Goal: Task Accomplishment & Management: Manage account settings

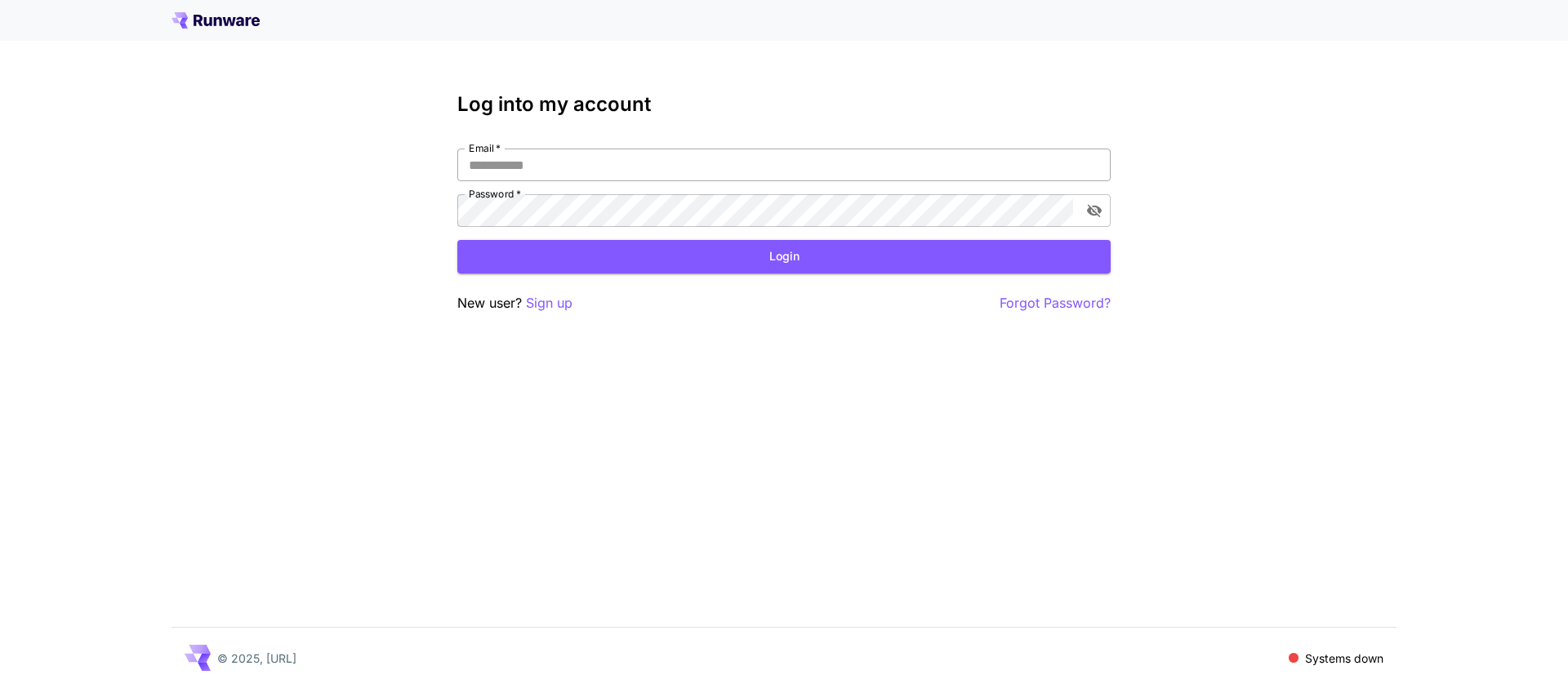
click at [984, 165] on input "Email   *" at bounding box center [784, 165] width 653 height 33
type input "**********"
click at [618, 262] on button "Login" at bounding box center [784, 256] width 653 height 34
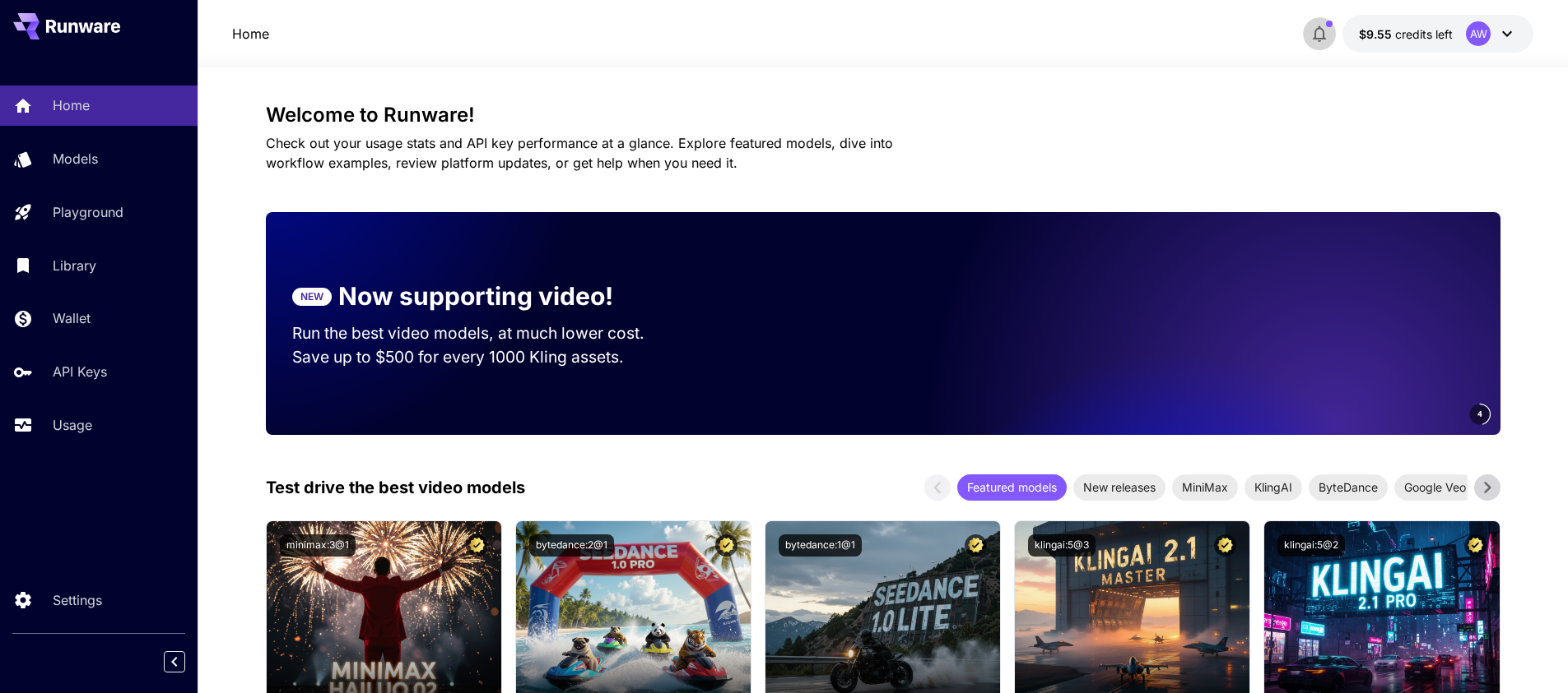
click at [1318, 34] on icon "button" at bounding box center [1319, 33] width 20 height 20
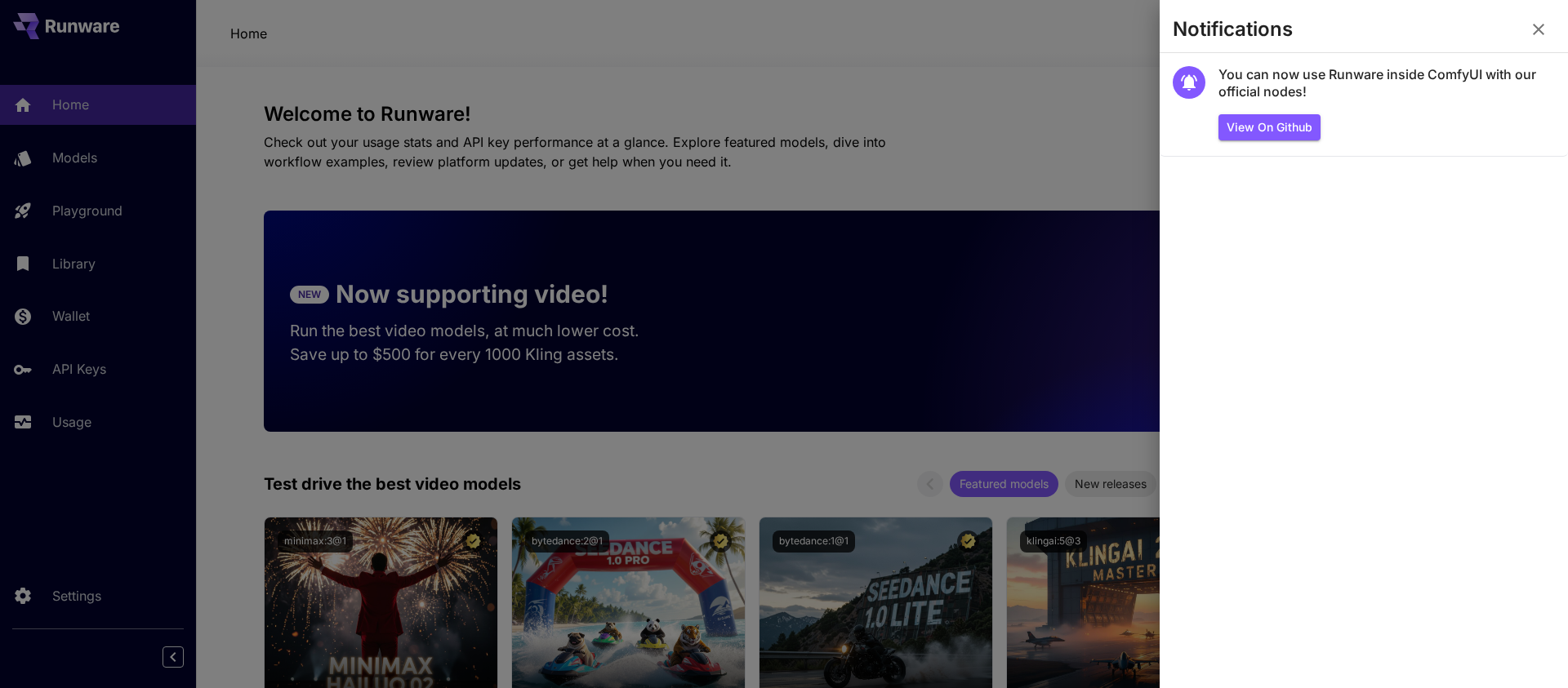
click at [1543, 23] on icon "button" at bounding box center [1538, 29] width 11 height 11
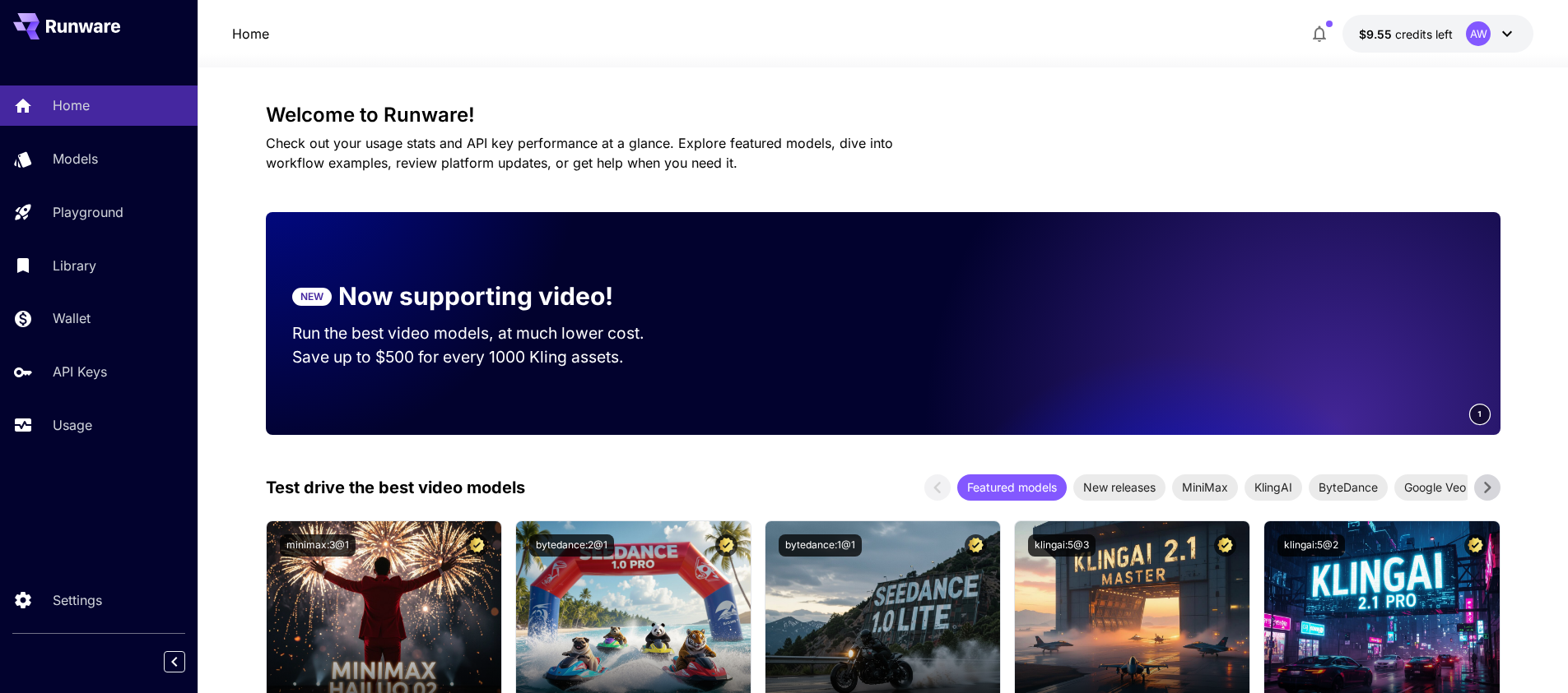
click at [1512, 36] on icon at bounding box center [1507, 33] width 20 height 20
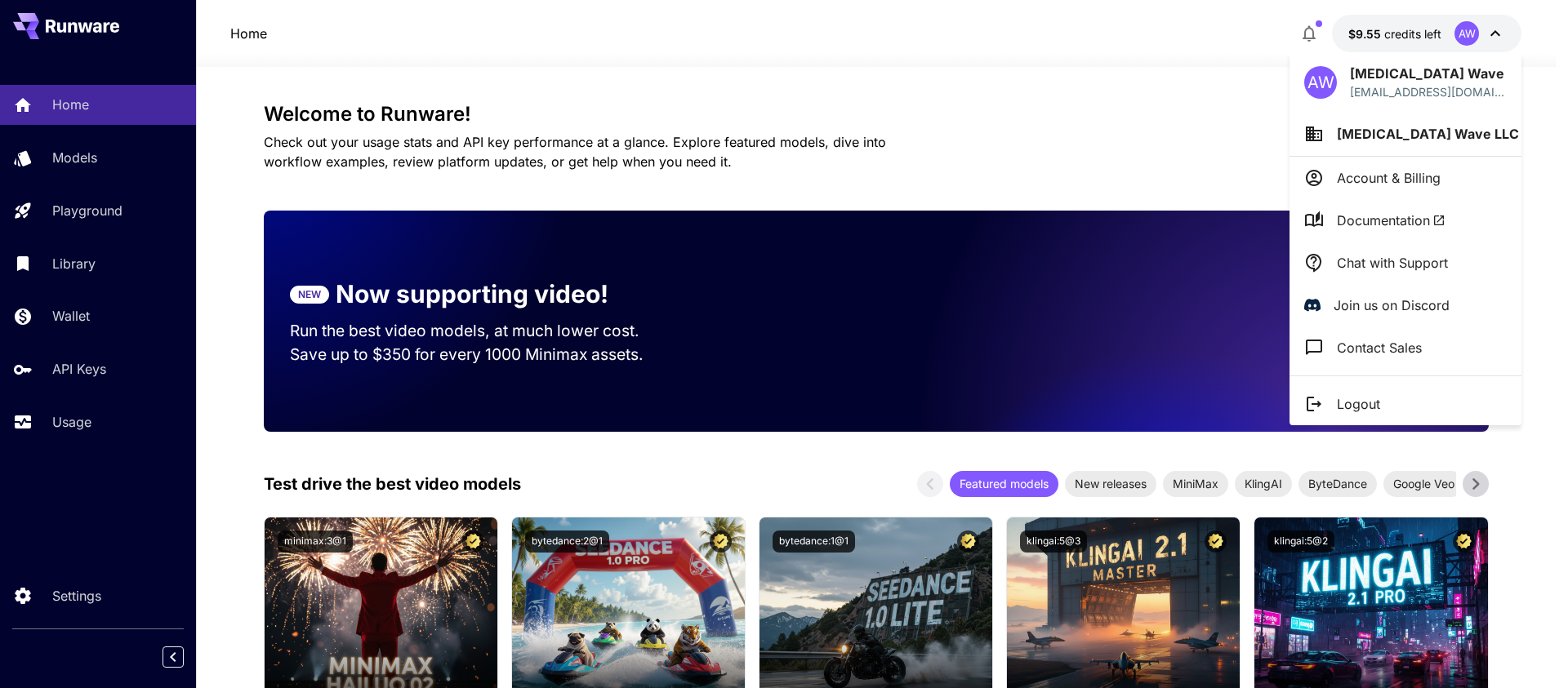
click at [1432, 174] on p "Account & Billing" at bounding box center [1388, 178] width 103 height 20
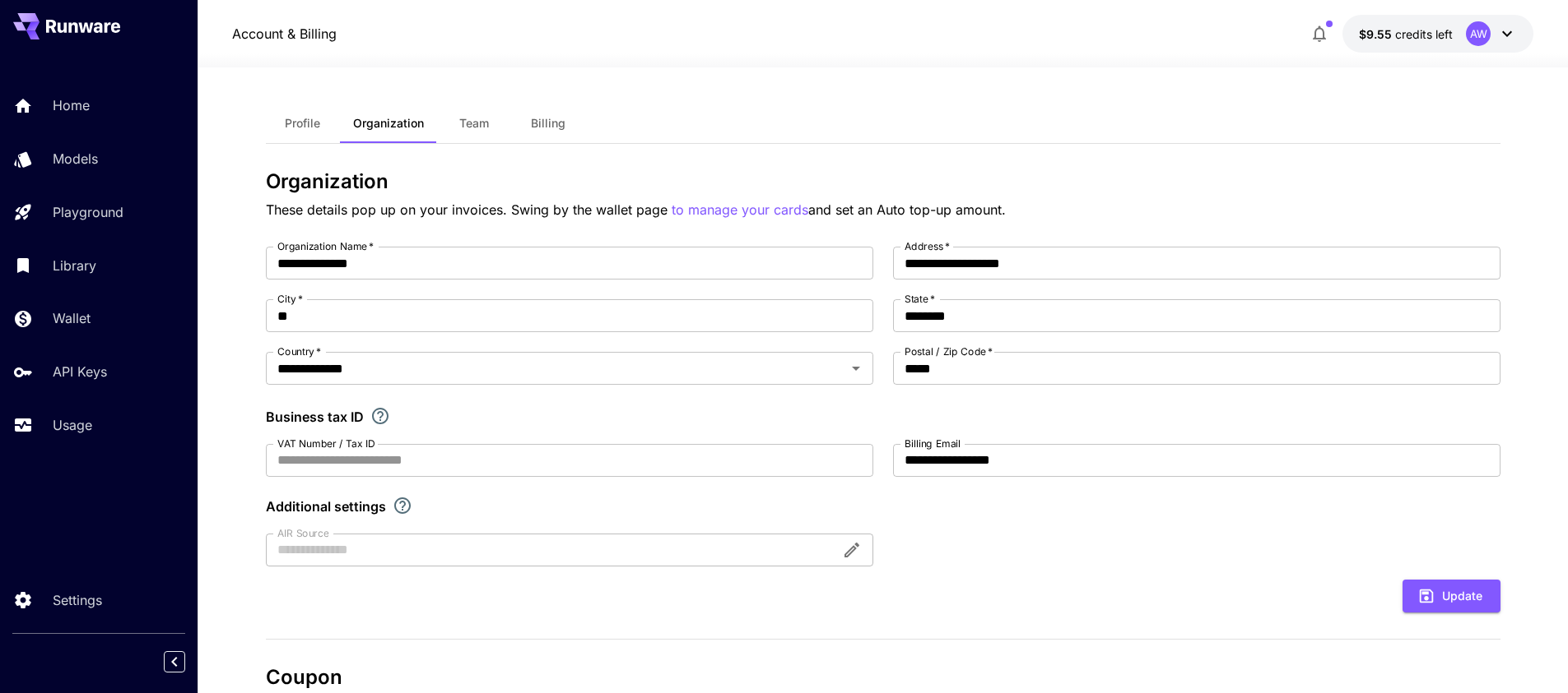
click at [291, 110] on button "Profile" at bounding box center [303, 122] width 74 height 39
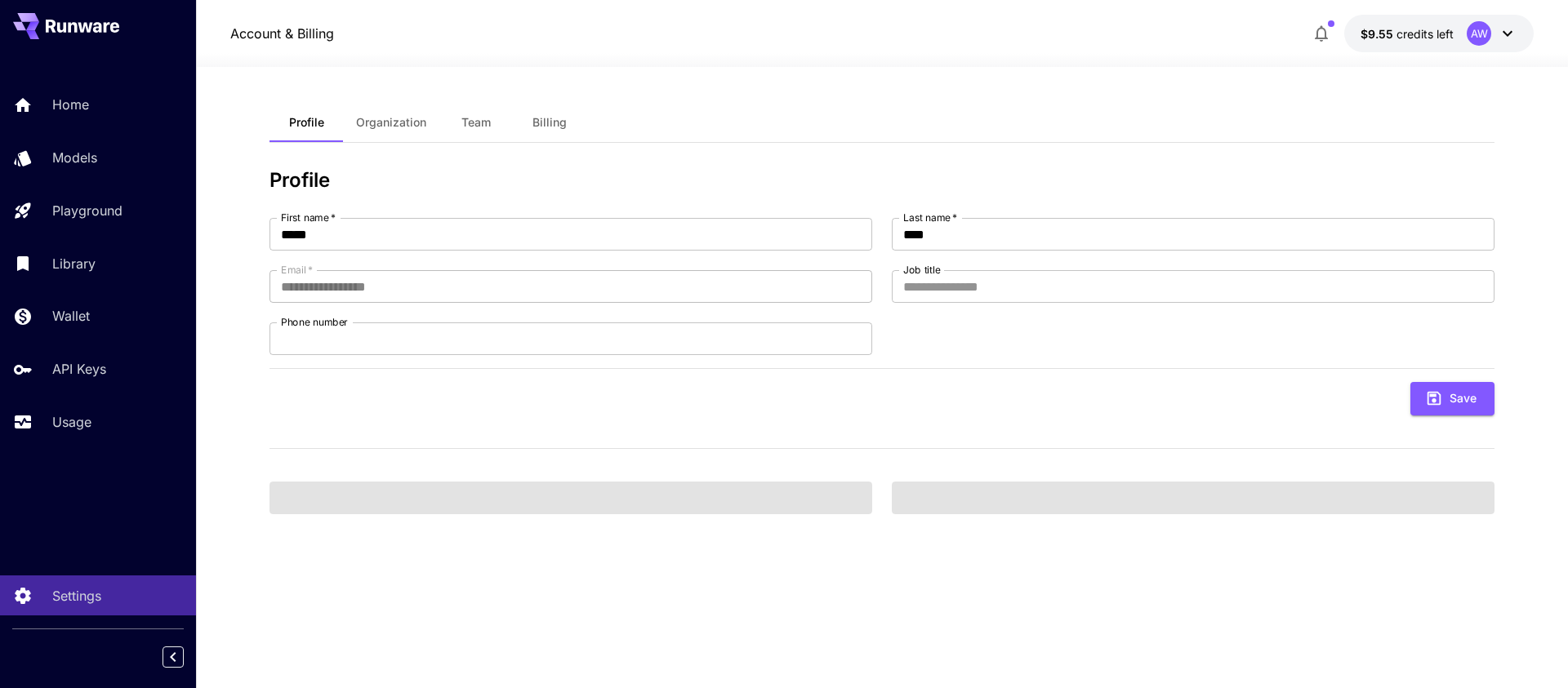
click at [554, 126] on span "Billing" at bounding box center [549, 122] width 34 height 15
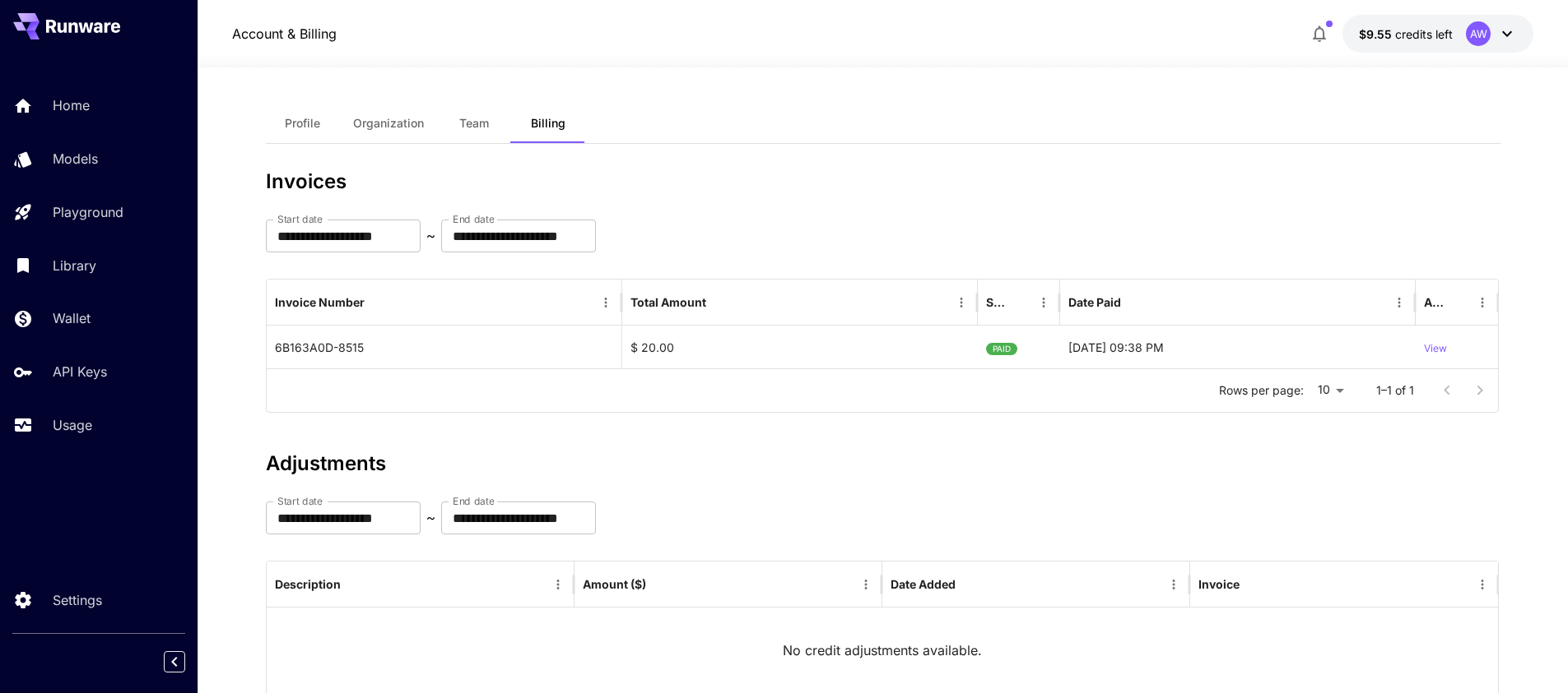
click at [1325, 38] on icon "button" at bounding box center [1318, 34] width 13 height 17
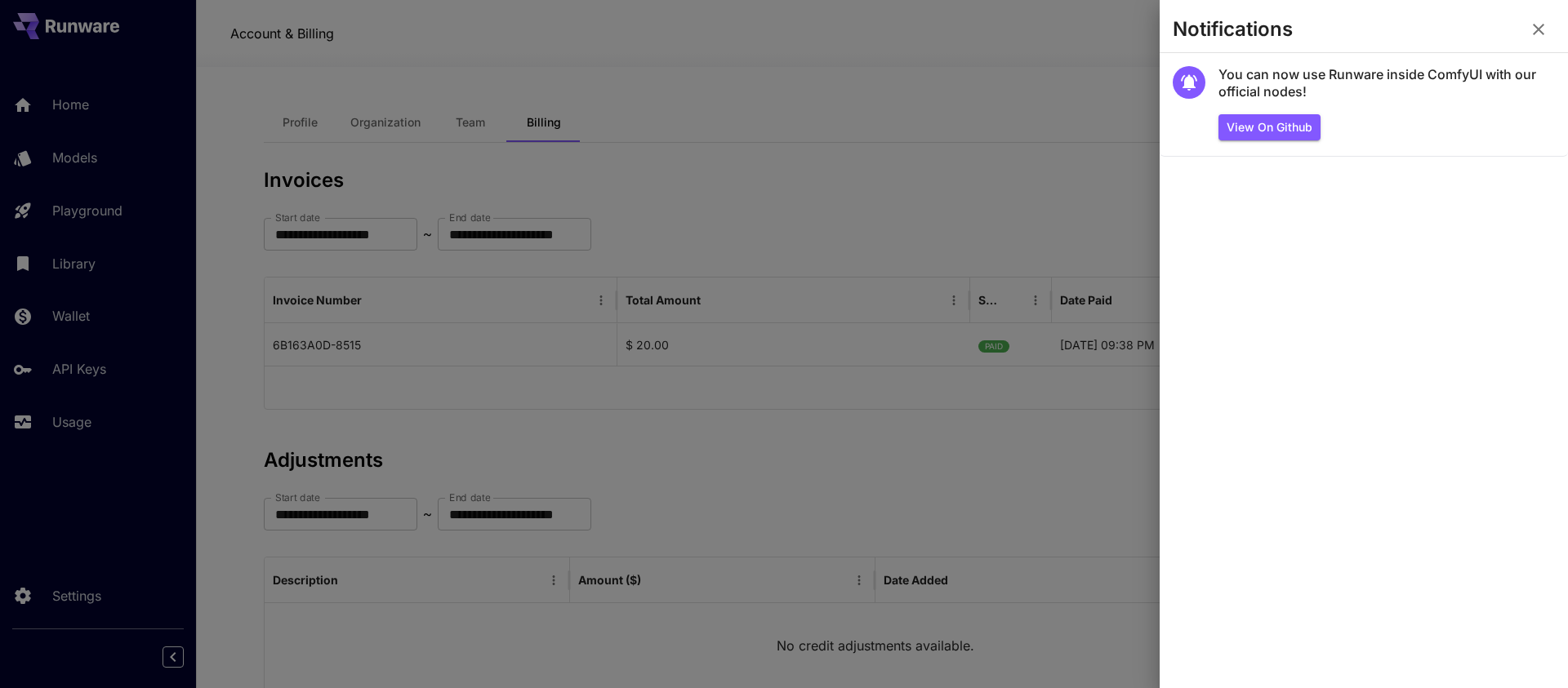
click at [1545, 30] on icon "button" at bounding box center [1538, 30] width 20 height 20
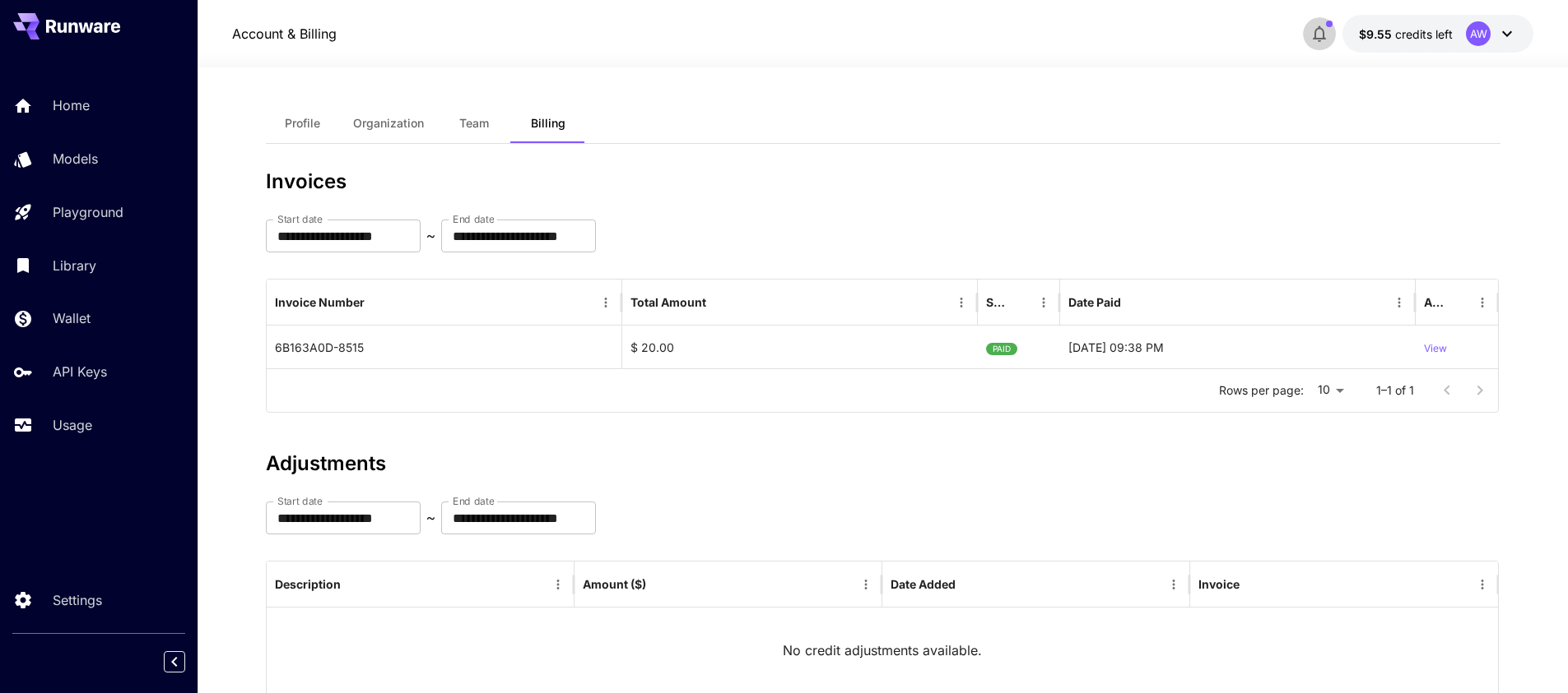
click at [1316, 39] on icon "button" at bounding box center [1319, 33] width 20 height 20
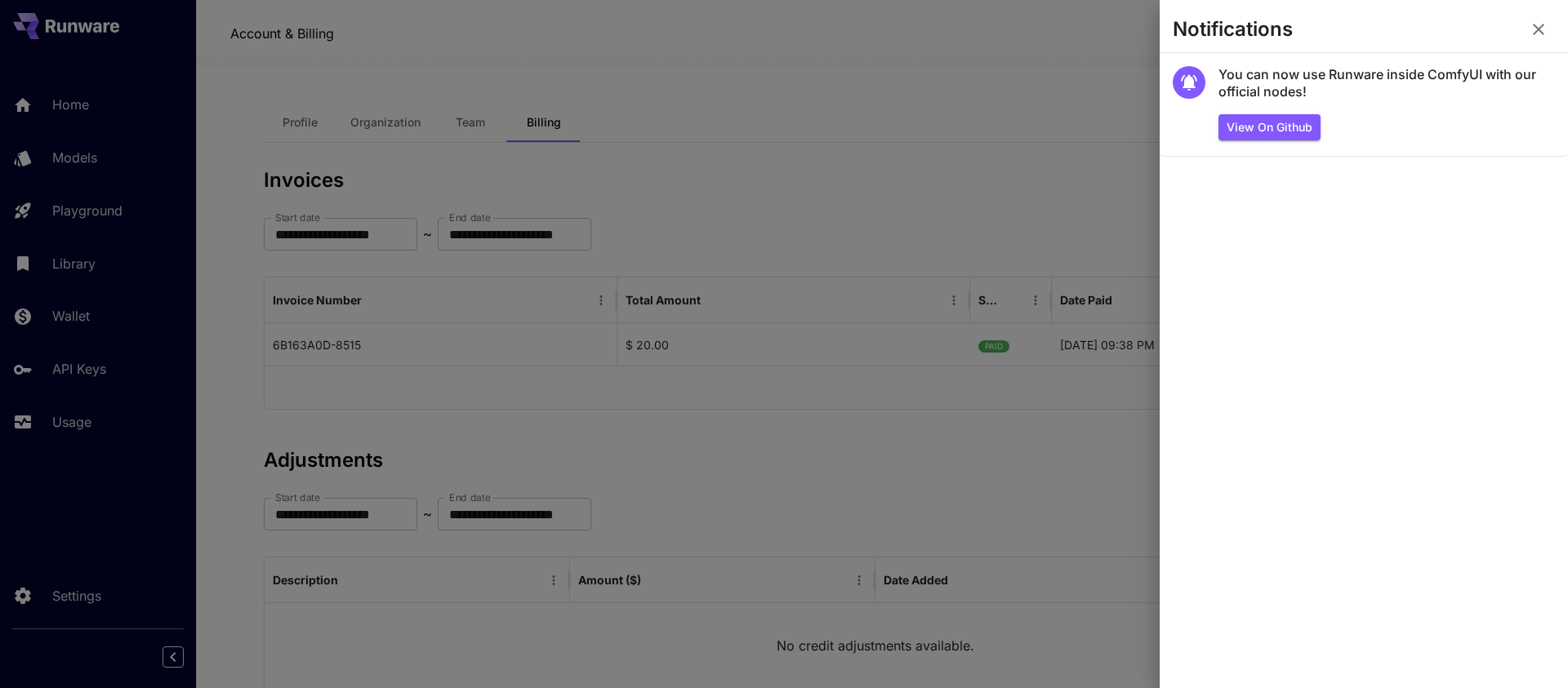
click at [1549, 34] on button "button" at bounding box center [1538, 30] width 33 height 33
